Goal: Information Seeking & Learning: Check status

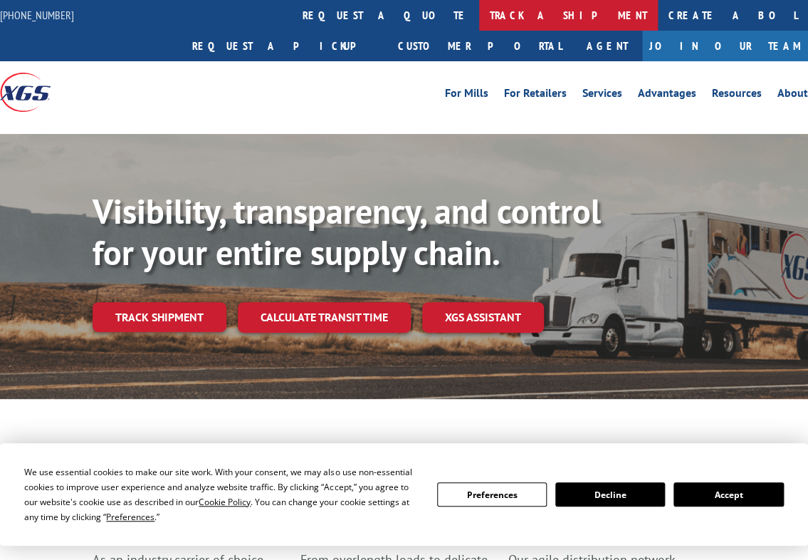
click at [479, 5] on link "track a shipment" at bounding box center [568, 15] width 179 height 31
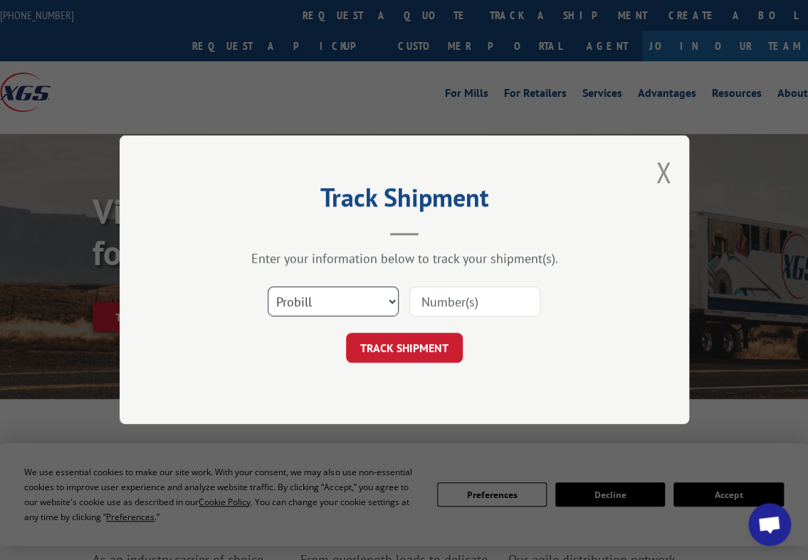
click at [330, 293] on select "Select category... Probill BOL PO" at bounding box center [333, 302] width 131 height 30
select select "bol"
click at [268, 287] on select "Select category... Probill BOL PO" at bounding box center [333, 302] width 131 height 30
click at [498, 300] on input at bounding box center [474, 302] width 131 height 30
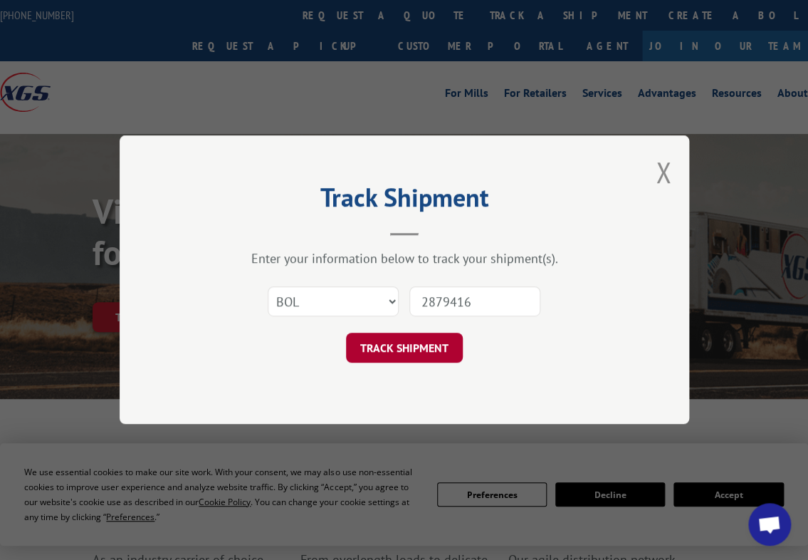
type input "2879416"
click at [419, 352] on button "TRACK SHIPMENT" at bounding box center [404, 348] width 117 height 30
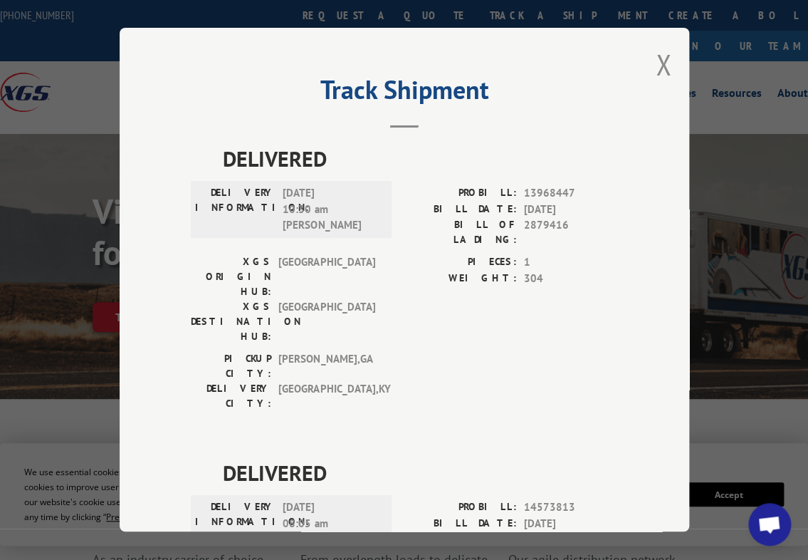
click at [661, 48] on button "Close modal" at bounding box center [664, 65] width 16 height 38
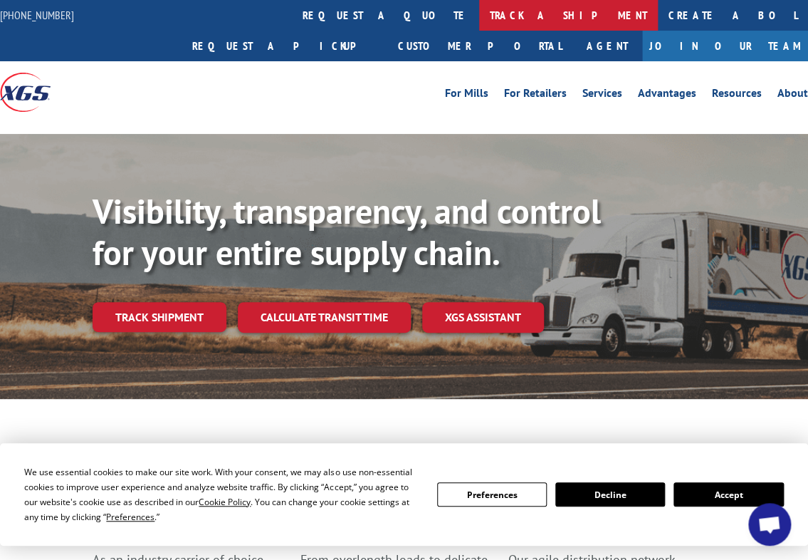
click at [479, 9] on link "track a shipment" at bounding box center [568, 15] width 179 height 31
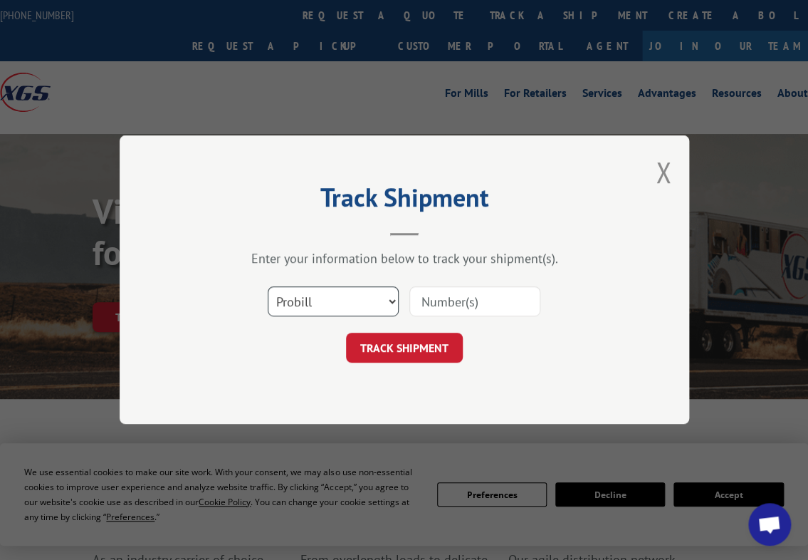
click at [305, 305] on select "Select category... Probill BOL PO" at bounding box center [333, 302] width 131 height 30
select select "bol"
click at [268, 287] on select "Select category... Probill BOL PO" at bounding box center [333, 302] width 131 height 30
click at [431, 299] on input at bounding box center [474, 302] width 131 height 30
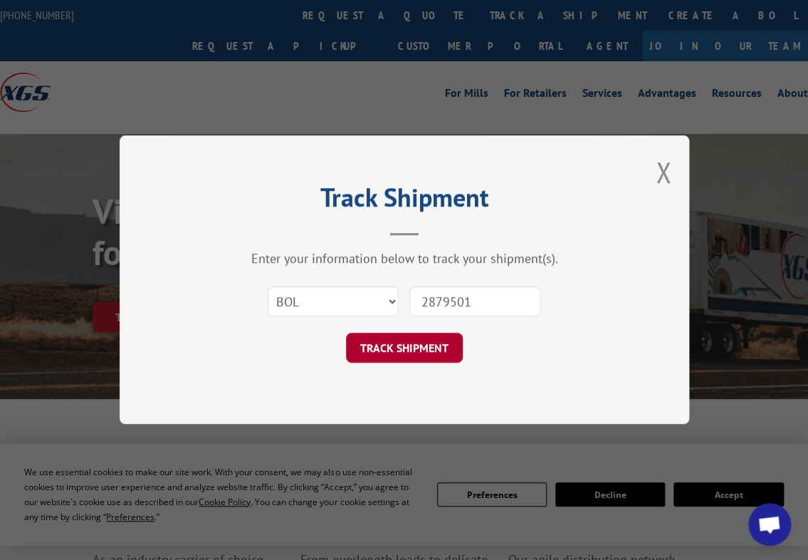
type input "2879501"
click at [392, 347] on button "TRACK SHIPMENT" at bounding box center [404, 348] width 117 height 30
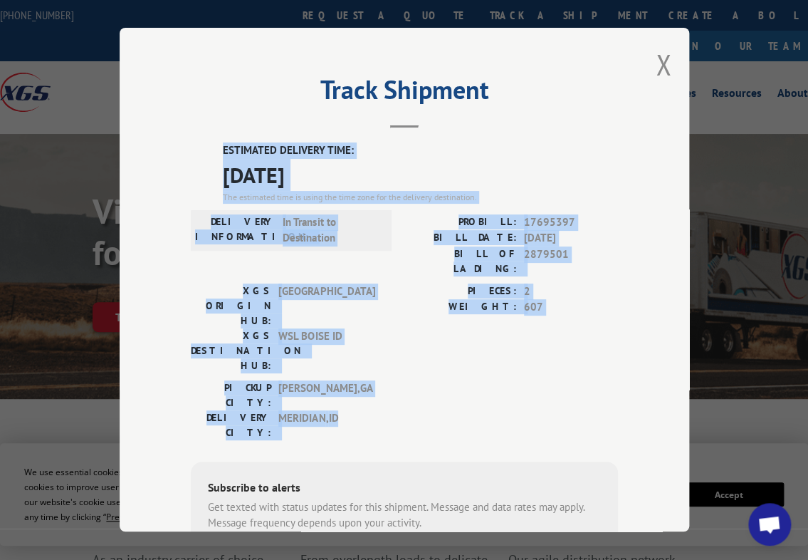
drag, startPoint x: 214, startPoint y: 149, endPoint x: 500, endPoint y: 342, distance: 345.6
click at [500, 342] on div "ESTIMATED DELIVERY TIME: [DATE] The estimated time is using the time zone for t…" at bounding box center [404, 398] width 427 height 512
copy div "ESTIMATED DELIVERY TIME: [DATE] The estimated time is using the time zone for t…"
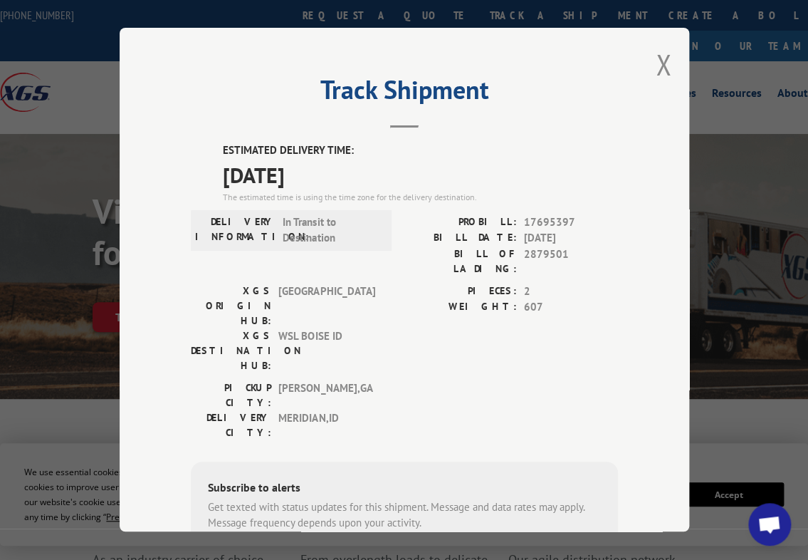
click at [284, 70] on div "Track Shipment ESTIMATED DELIVERY TIME: [DATE] The estimated time is using the …" at bounding box center [405, 279] width 570 height 503
click at [661, 61] on button "Close modal" at bounding box center [664, 65] width 16 height 38
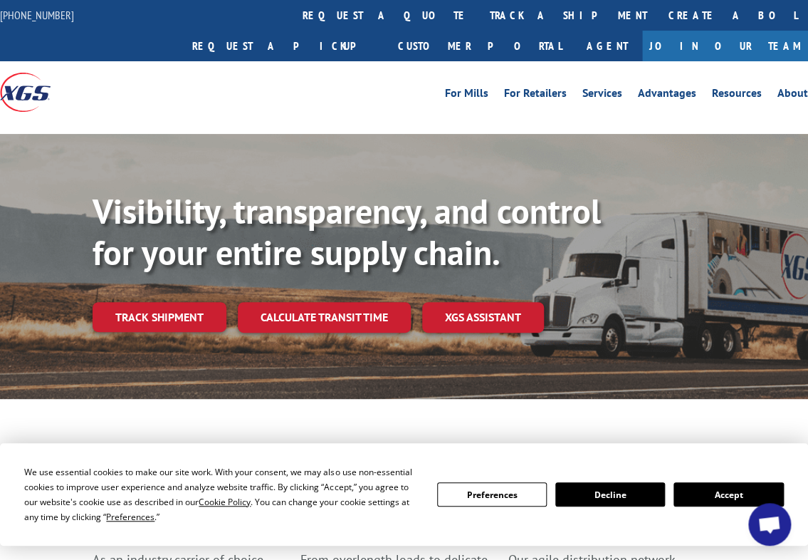
click at [661, 85] on div "For [PERSON_NAME] For Retailers Services Advantages Resources About For [PERSON…" at bounding box center [404, 92] width 808 height 62
